Goal: Check status

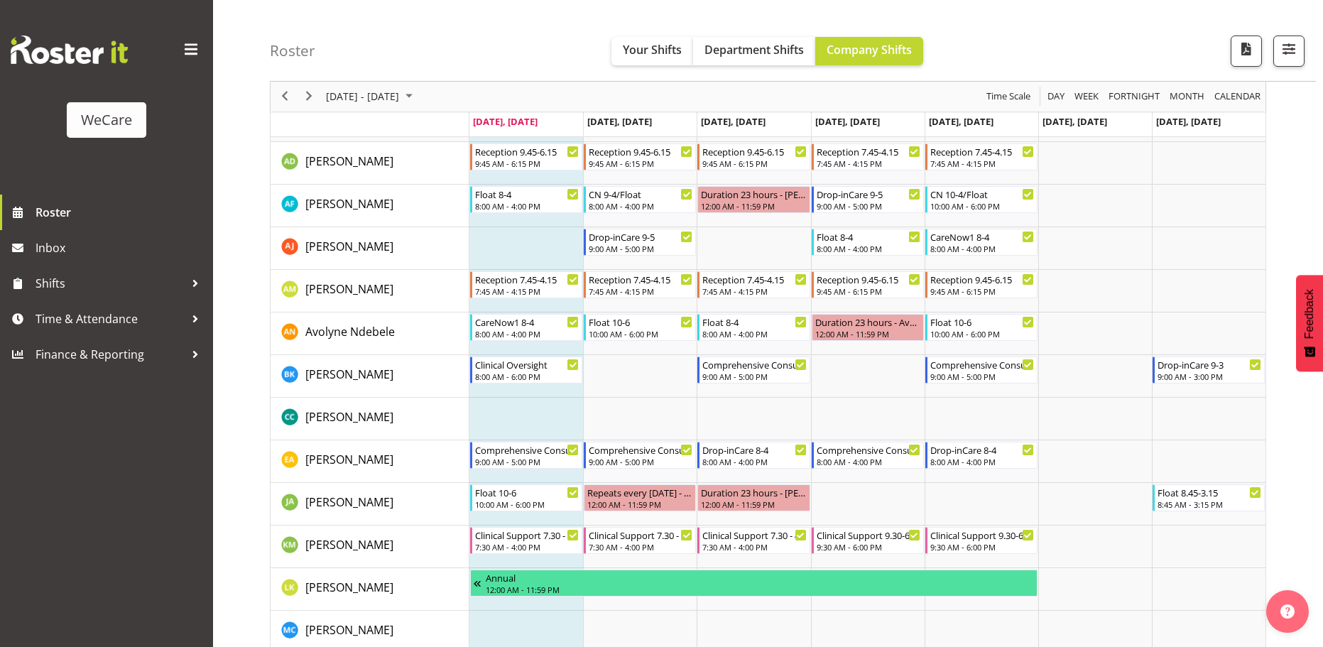
scroll to position [568, 0]
click at [315, 101] on span "Next" at bounding box center [308, 97] width 17 height 18
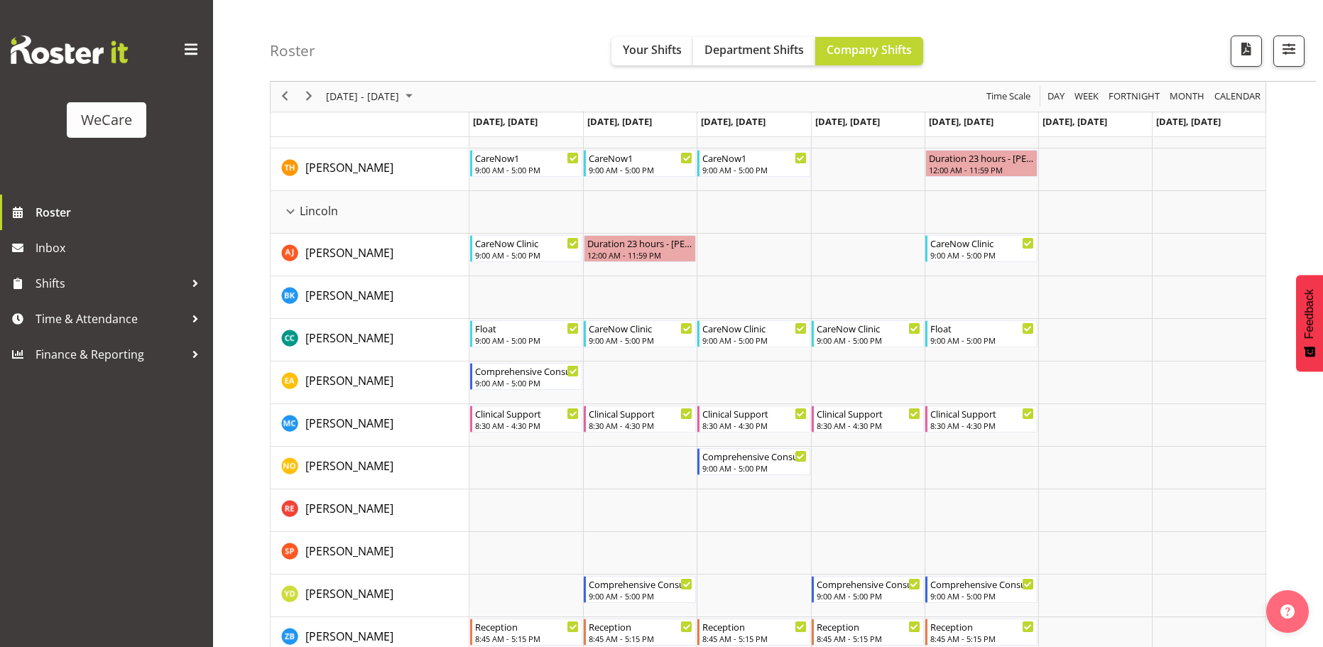
scroll to position [2273, 0]
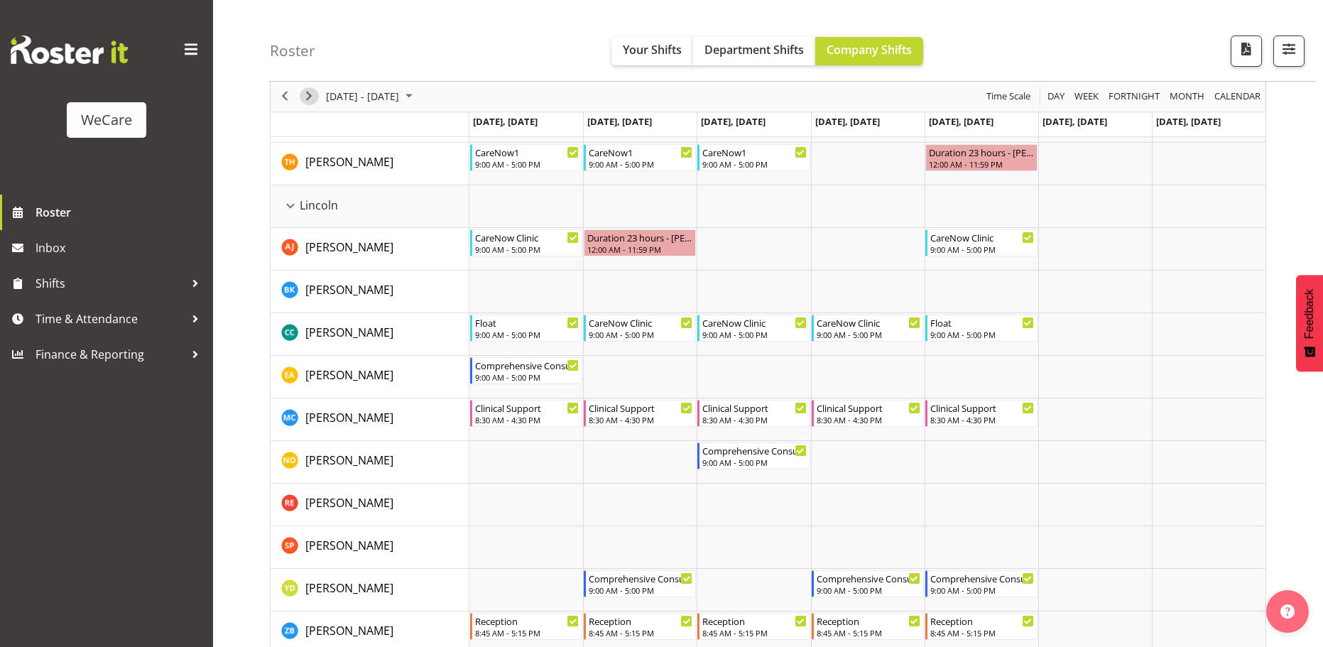
click at [310, 98] on span "Next" at bounding box center [308, 97] width 17 height 18
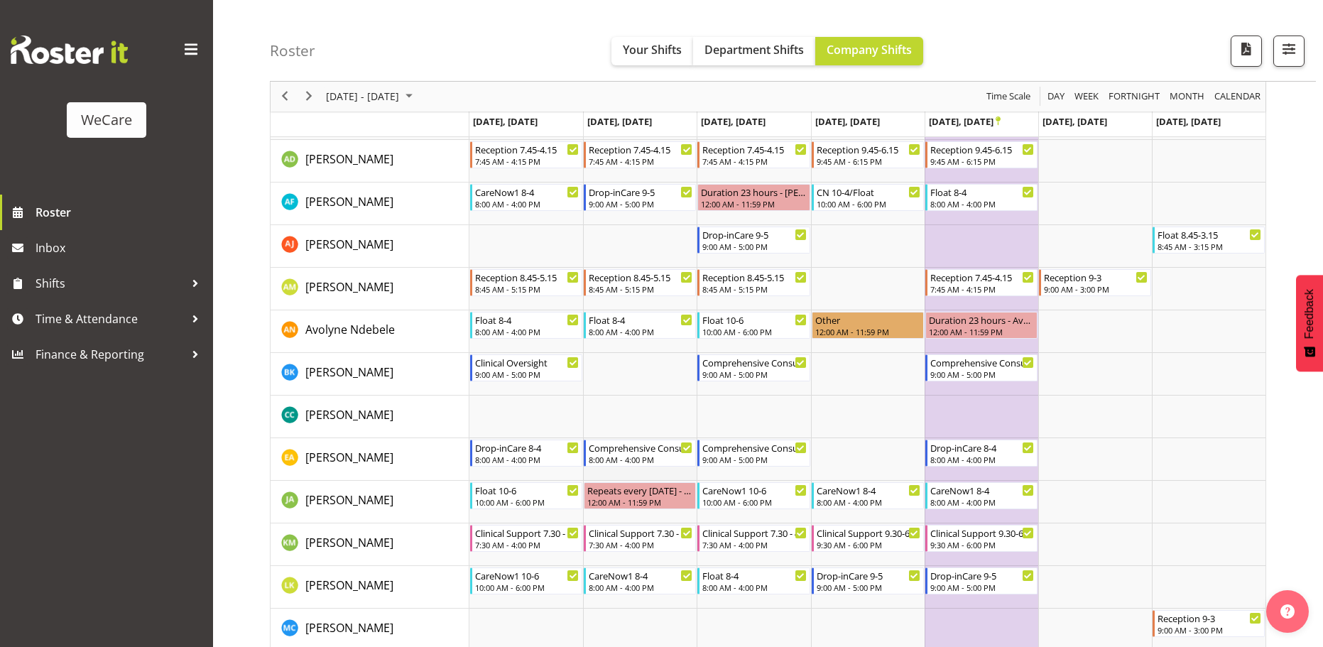
scroll to position [497, 0]
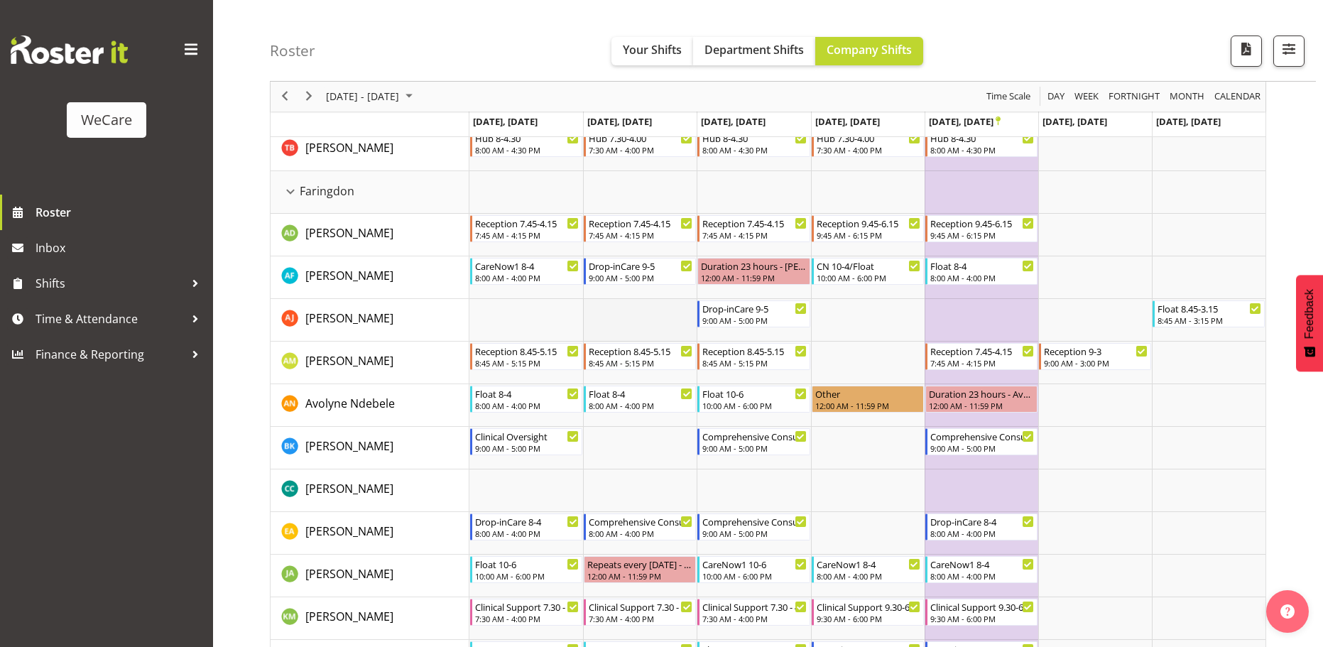
click at [638, 305] on td "Timeline Week of October 20, 2025" at bounding box center [640, 320] width 114 height 43
click at [308, 94] on span "Next" at bounding box center [308, 97] width 17 height 18
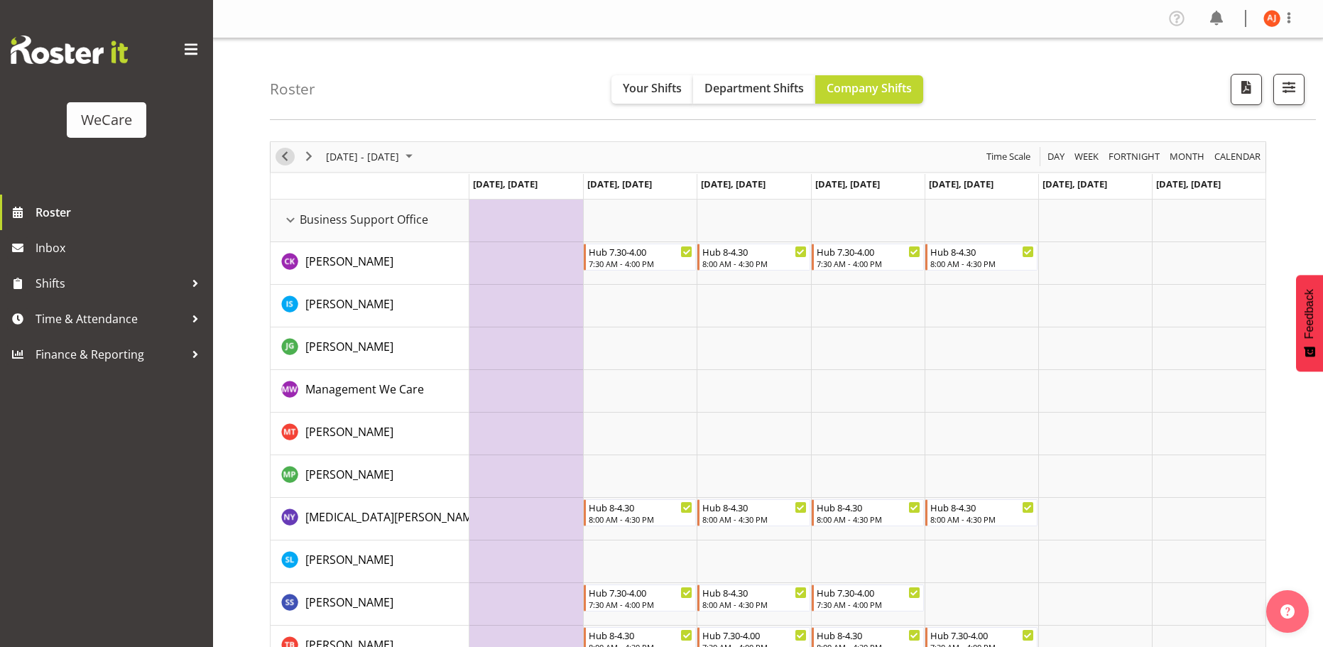
click at [276, 163] on div "previous period" at bounding box center [285, 157] width 24 height 30
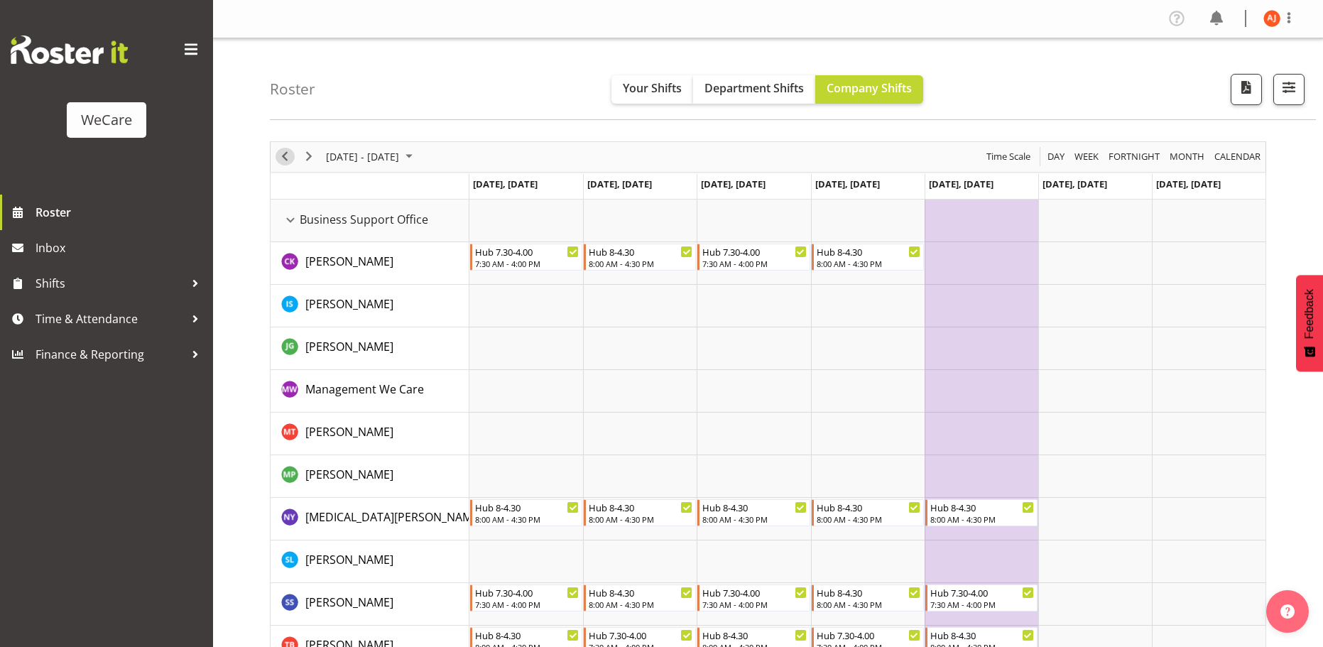
click at [280, 162] on span "Previous" at bounding box center [284, 157] width 17 height 18
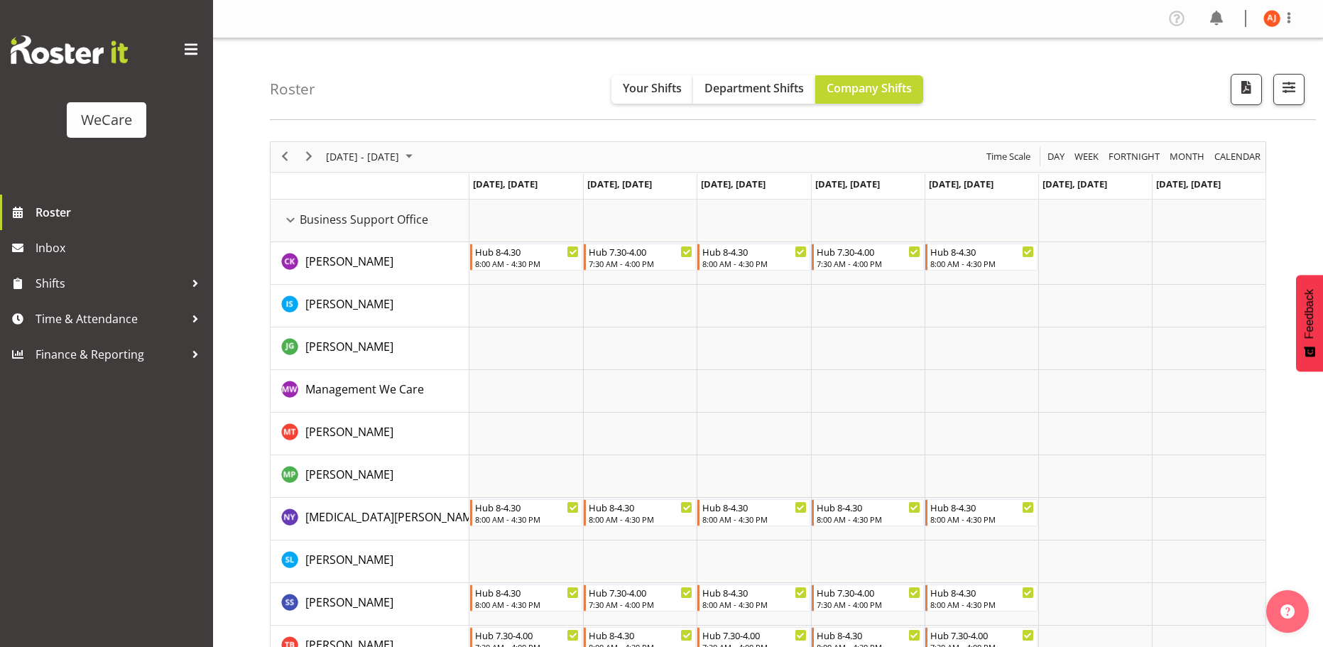
click at [280, 145] on div "previous period" at bounding box center [285, 157] width 24 height 30
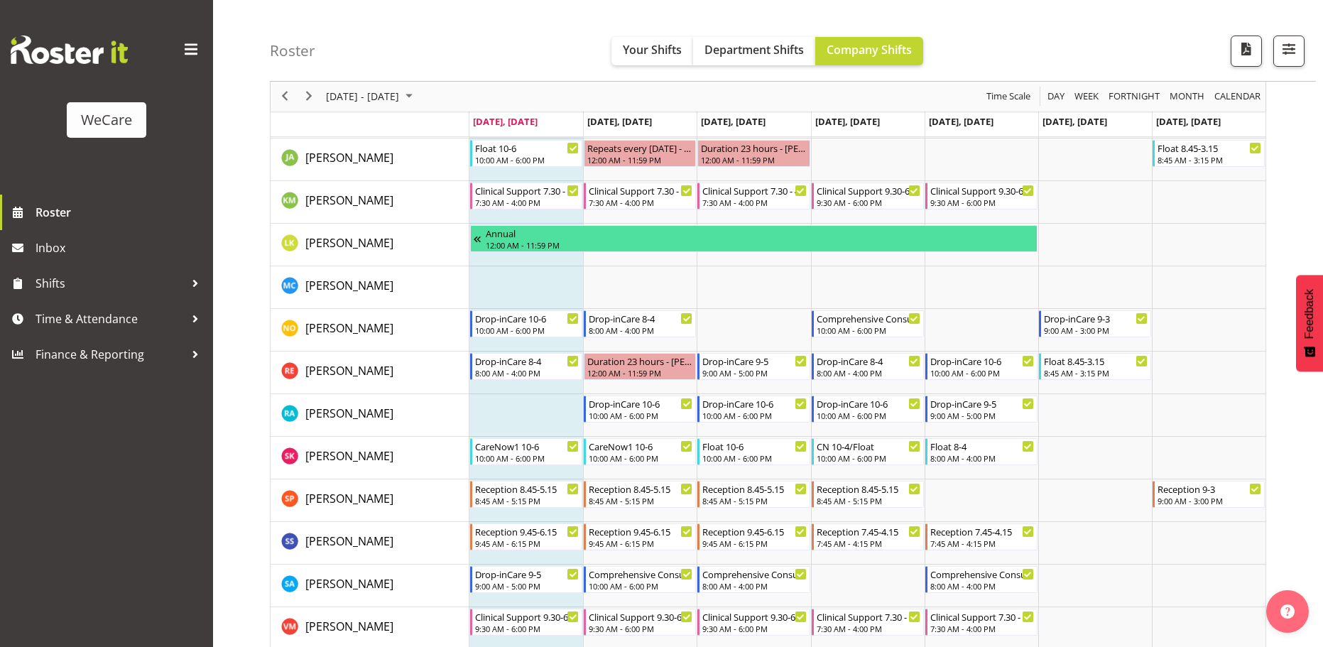
scroll to position [923, 0]
